Goal: Task Accomplishment & Management: Complete application form

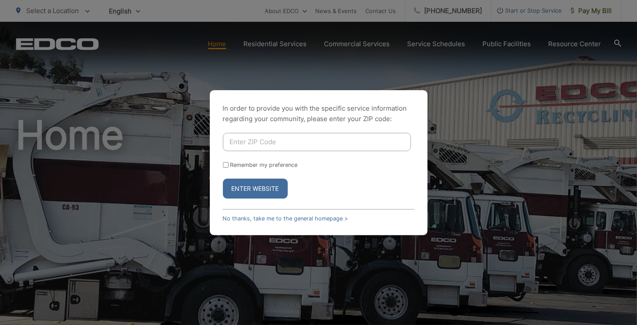
click at [265, 142] on input "Enter ZIP Code" at bounding box center [317, 142] width 188 height 18
type input "92020"
click at [273, 191] on button "Enter Website" at bounding box center [255, 189] width 65 height 20
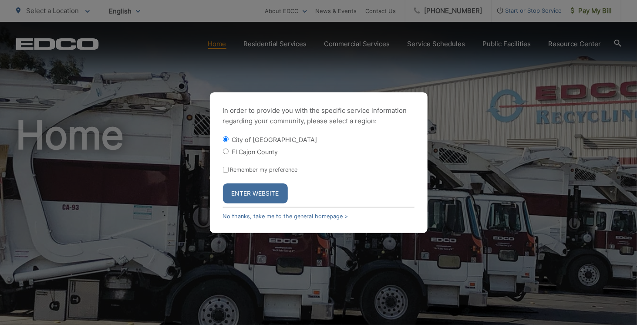
click at [245, 191] on button "Enter Website" at bounding box center [255, 193] width 65 height 20
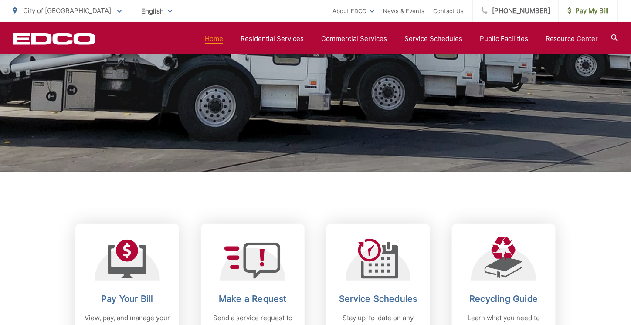
scroll to position [392, 0]
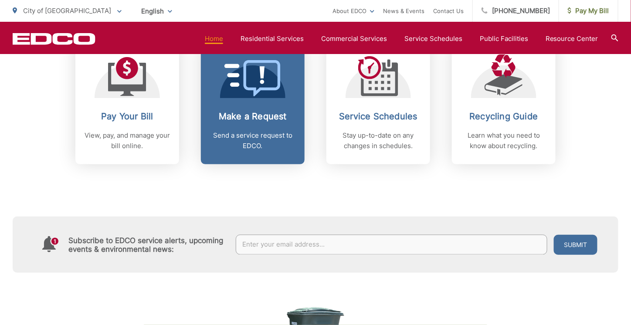
click at [256, 116] on h2 "Make a Request" at bounding box center [252, 116] width 86 height 10
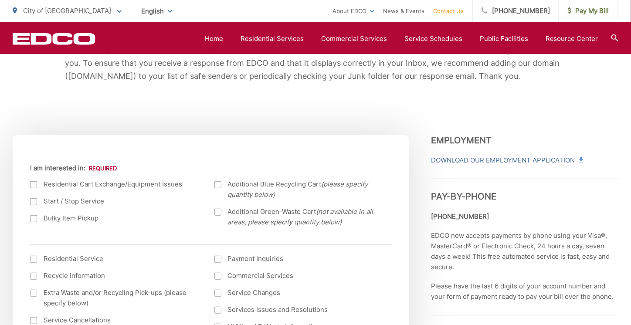
scroll to position [261, 0]
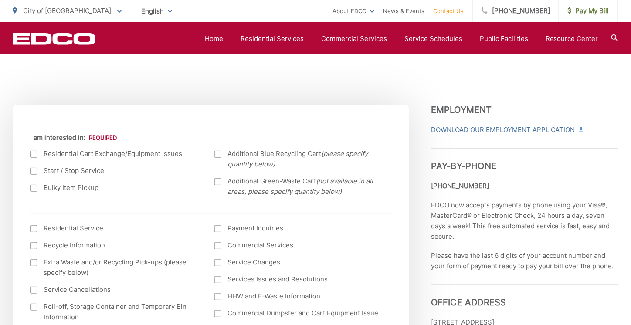
click at [32, 189] on div at bounding box center [33, 188] width 7 height 7
click at [0, 0] on input "Bulky Item Pickup" at bounding box center [0, 0] width 0 height 0
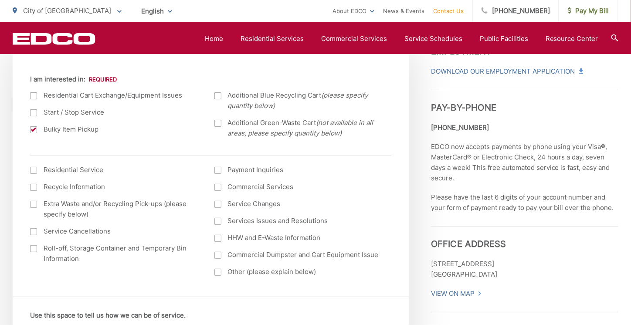
scroll to position [392, 0]
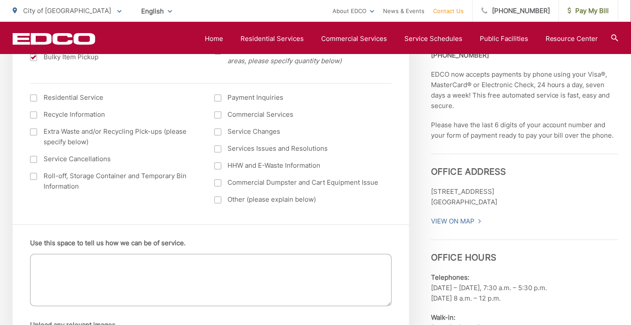
click at [88, 263] on textarea "Use this space to tell us how we can be of service." at bounding box center [210, 280] width 361 height 52
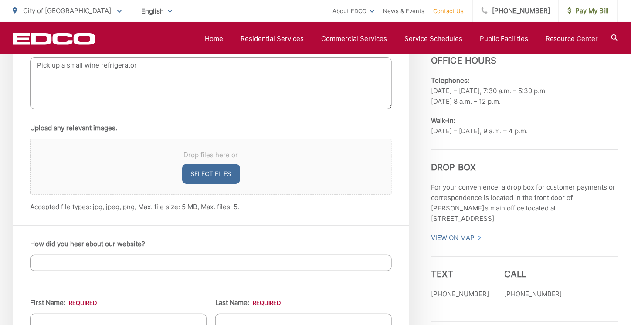
scroll to position [653, 0]
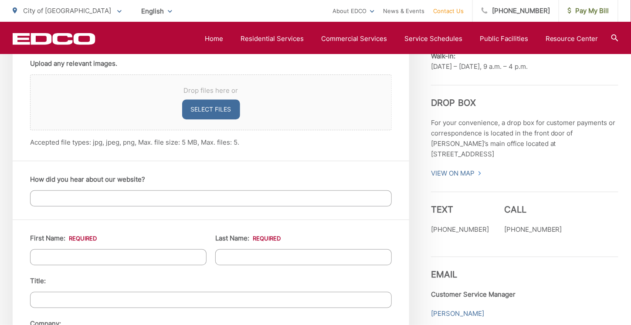
type textarea "Pick up a small wine refrigerator"
click at [139, 252] on input "First Name: *" at bounding box center [118, 257] width 176 height 16
type input "[PERSON_NAME]"
type input "Rahiser"
type input "Altrusa International Chula Vista Inc."
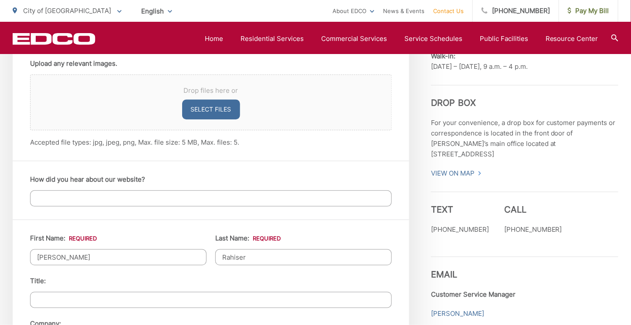
type input "[STREET_ADDRESS]"
type input "El Cajon"
type input "92020"
type input "6192495677"
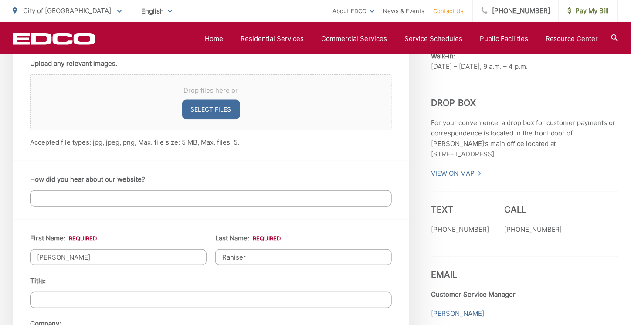
type input "[EMAIL_ADDRESS][DOMAIN_NAME]"
type input "[PHONE_NUMBER]"
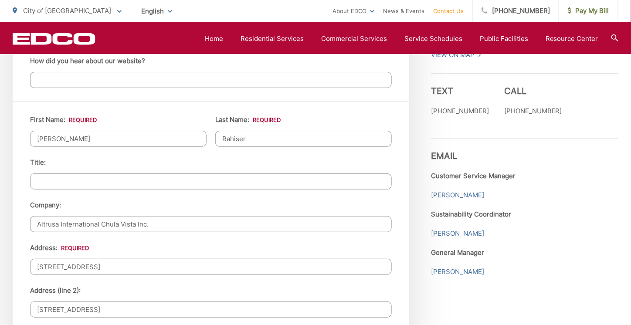
scroll to position [784, 0]
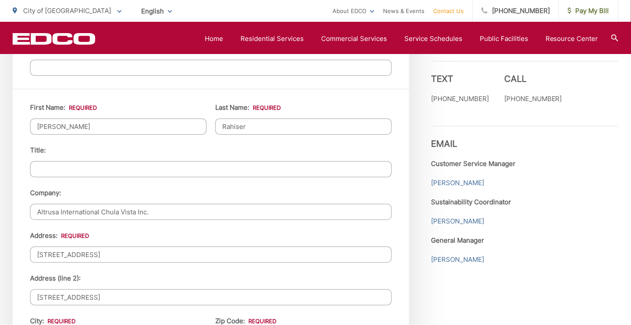
click at [151, 206] on input "Altrusa International Chula Vista Inc." at bounding box center [210, 212] width 361 height 16
type input "A"
click at [173, 249] on input "[STREET_ADDRESS]" at bounding box center [210, 254] width 361 height 16
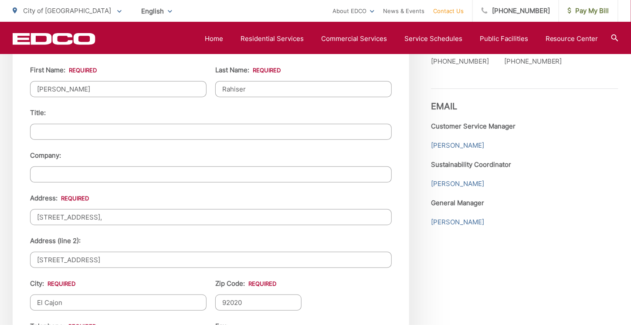
scroll to position [827, 0]
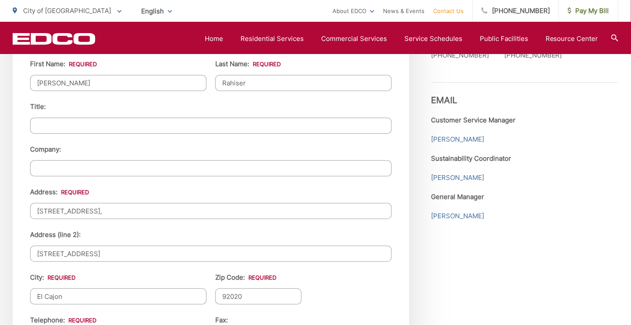
type input "[STREET_ADDRESS],"
click at [97, 248] on input "[STREET_ADDRESS]" at bounding box center [210, 254] width 361 height 16
type input "4"
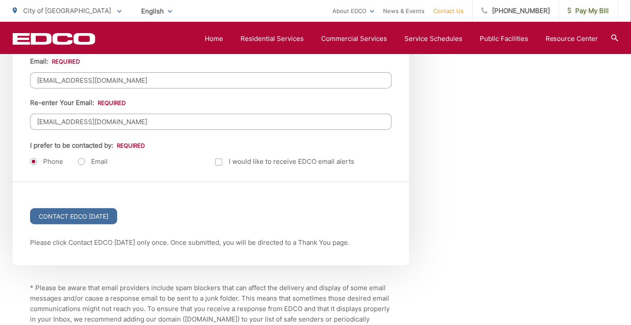
scroll to position [1132, 0]
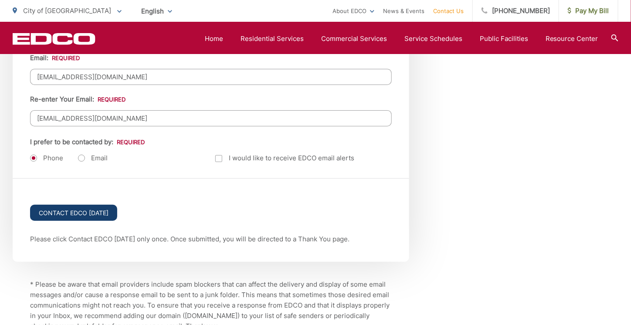
click at [78, 205] on input "Contact EDCO [DATE]" at bounding box center [73, 213] width 87 height 16
